Goal: Information Seeking & Learning: Find specific fact

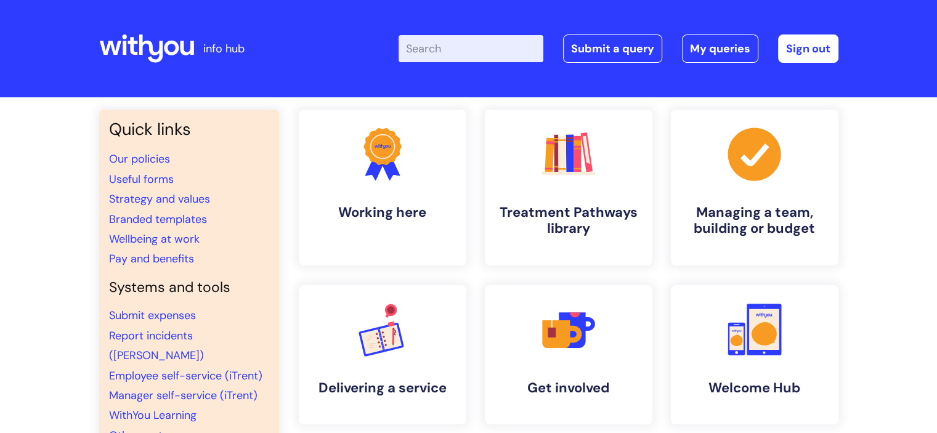
click at [458, 55] on input "Enter your search term here..." at bounding box center [471, 48] width 145 height 27
type input "detox"
click button "Search" at bounding box center [0, 0] width 0 height 0
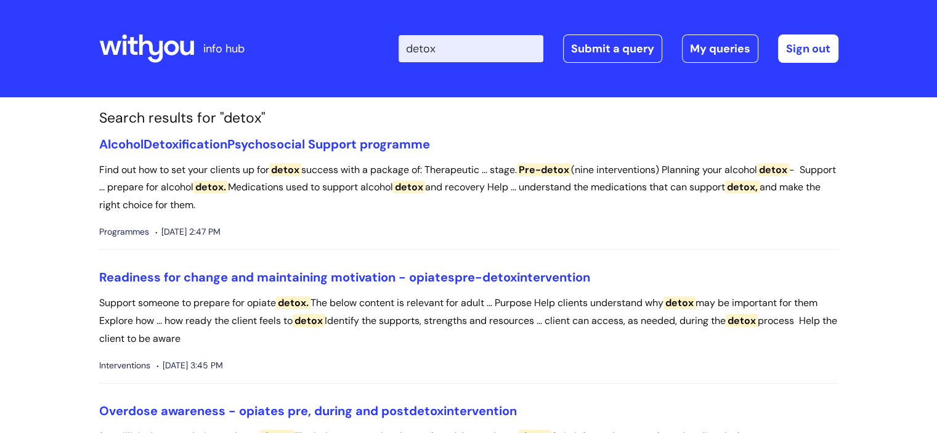
click at [454, 34] on div "Enter your search term here... detox Search Submit a query My queries Welcome B…" at bounding box center [561, 48] width 556 height 73
click at [440, 47] on input "detox" at bounding box center [471, 48] width 145 height 27
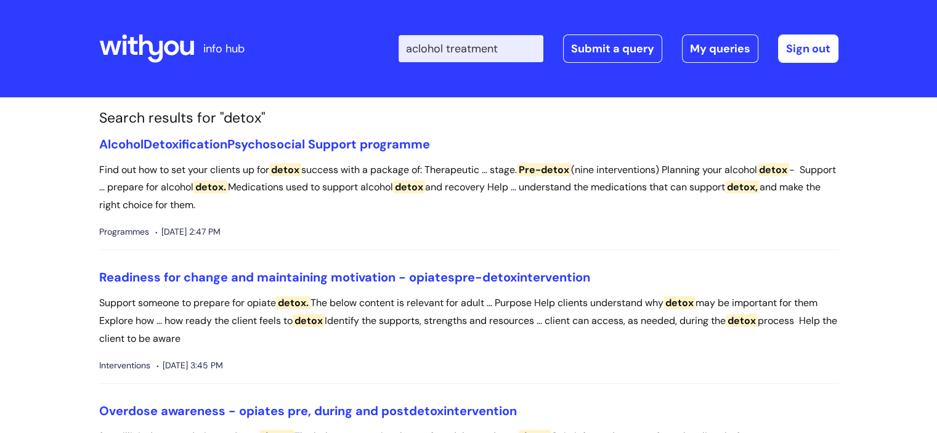
type input "aclohol treatment"
click button "Search" at bounding box center [0, 0] width 0 height 0
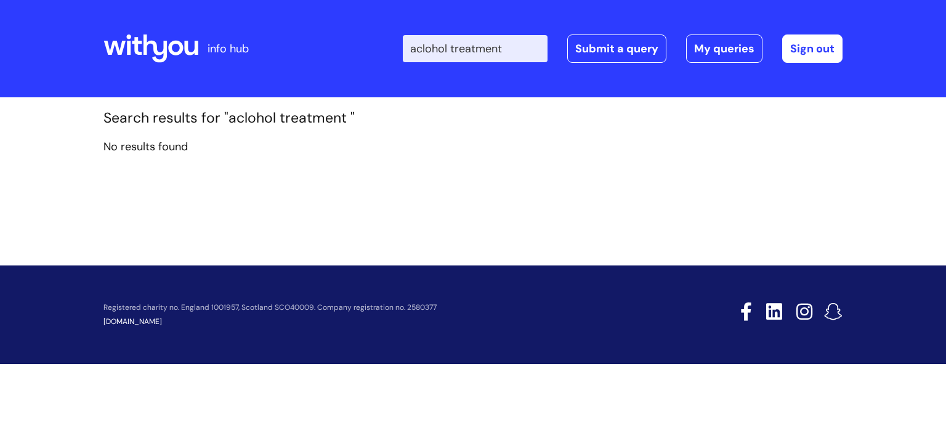
click at [459, 45] on input "aclohol treatment" at bounding box center [475, 48] width 145 height 27
